Goal: Navigation & Orientation: Find specific page/section

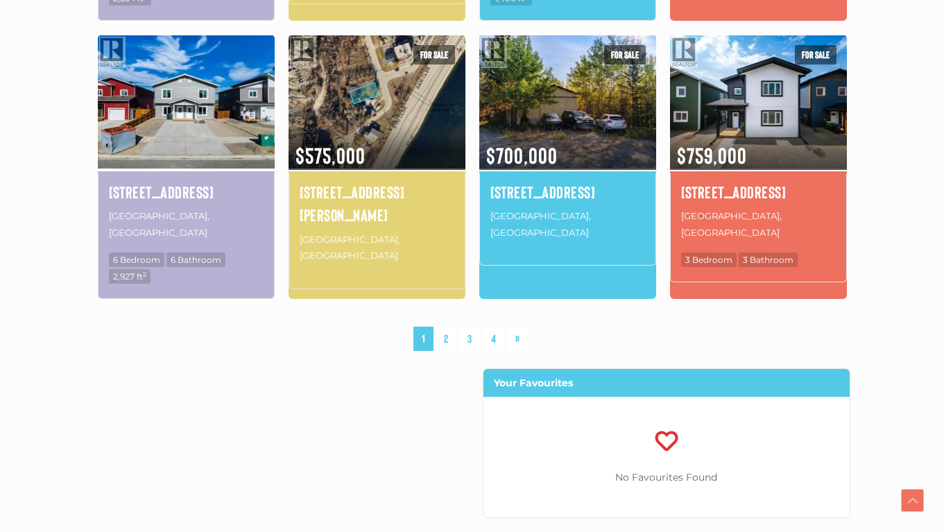
scroll to position [971, 0]
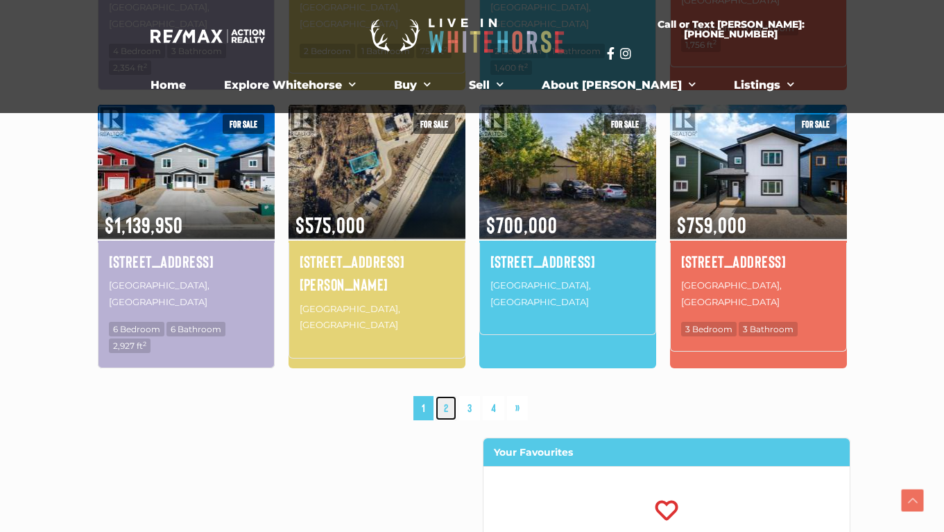
click at [446, 396] on link "2" at bounding box center [446, 408] width 21 height 24
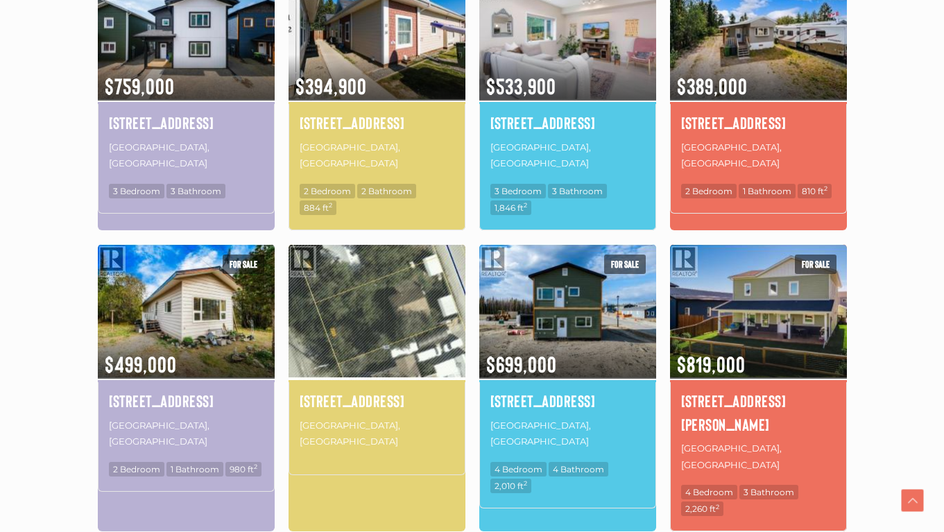
scroll to position [946, 0]
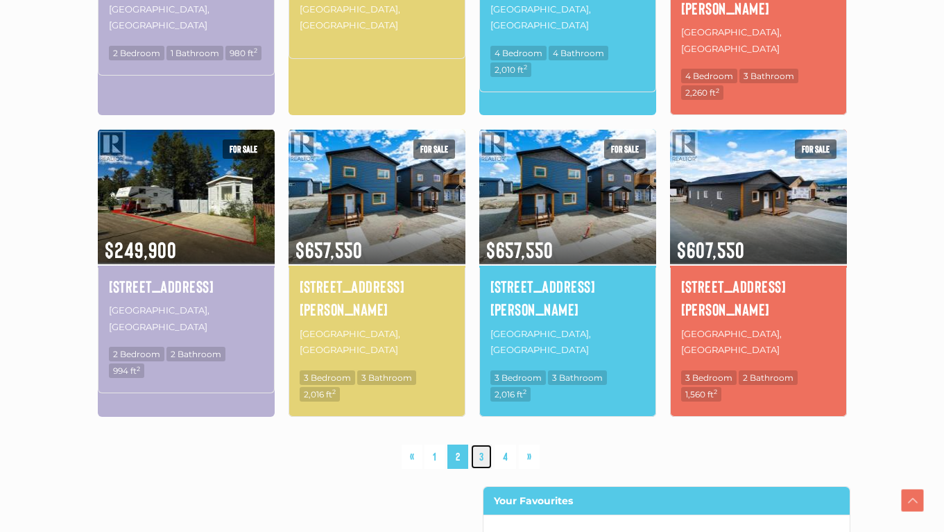
click at [481, 445] on link "3" at bounding box center [481, 457] width 21 height 24
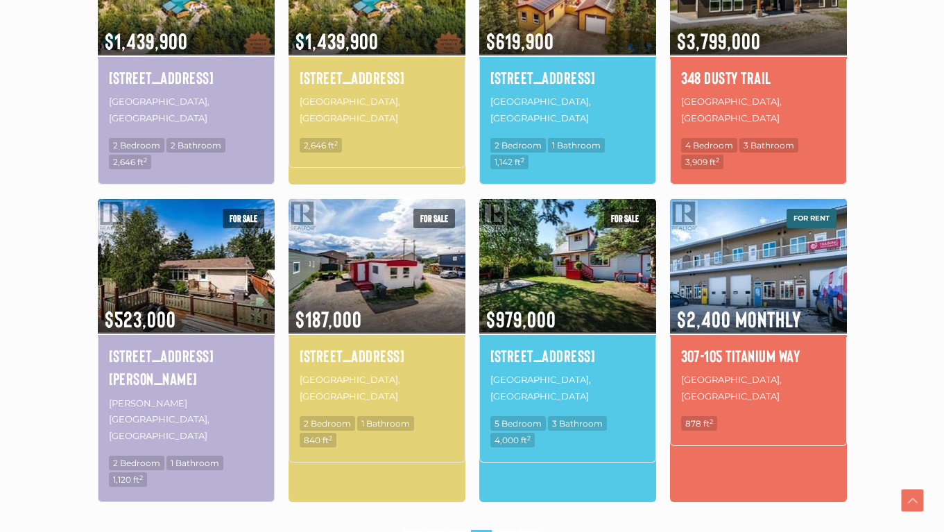
scroll to position [1085, 0]
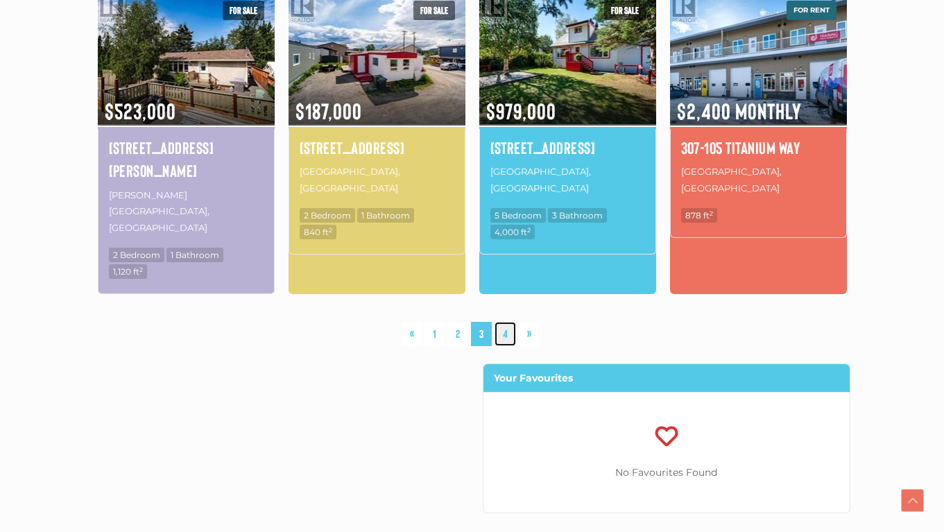
click at [506, 322] on link "4" at bounding box center [506, 334] width 22 height 24
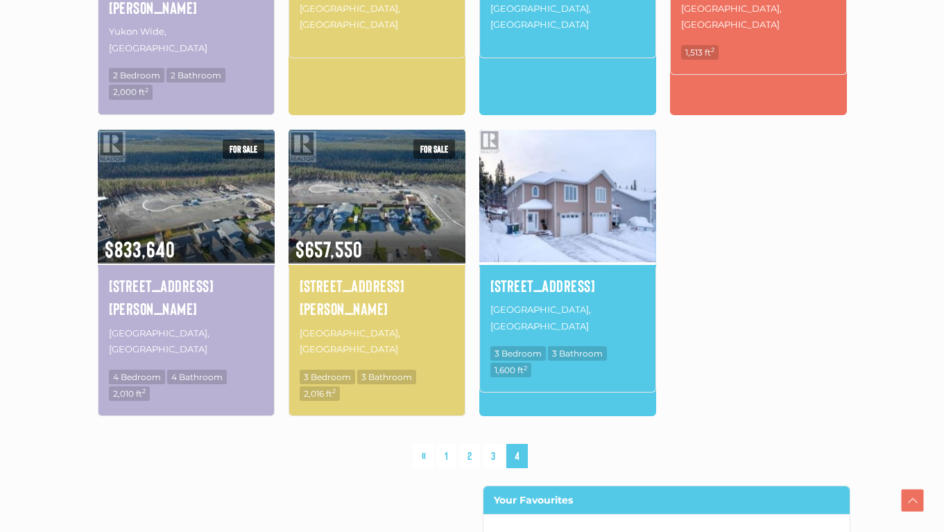
scroll to position [738, 0]
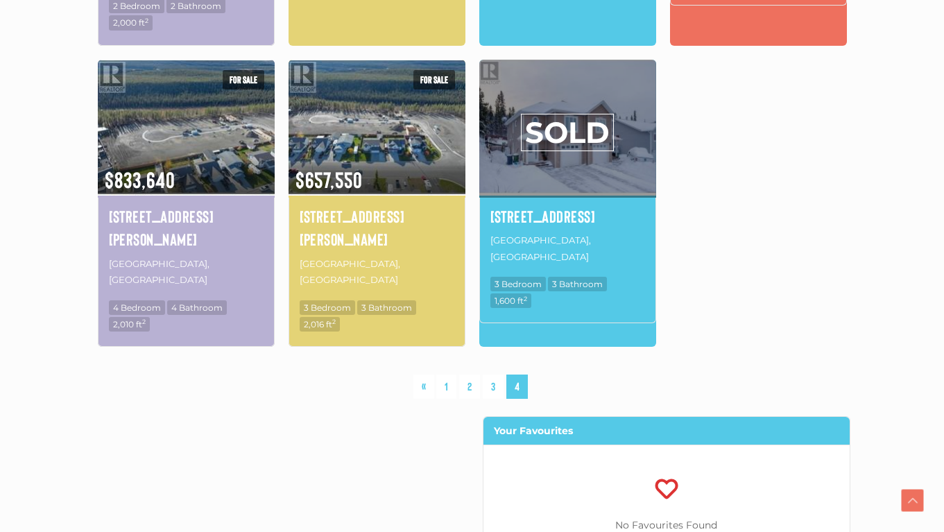
scroll to position [1085, 0]
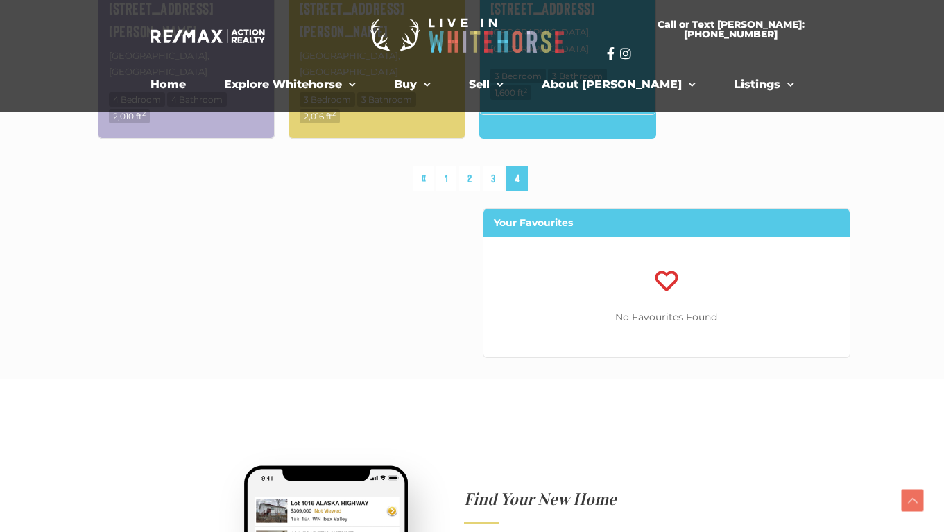
scroll to position [971, 0]
